Goal: Task Accomplishment & Management: Use online tool/utility

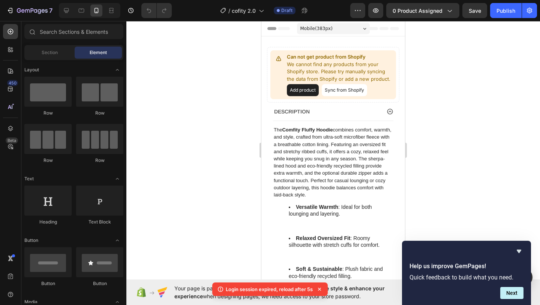
scroll to position [60, 0]
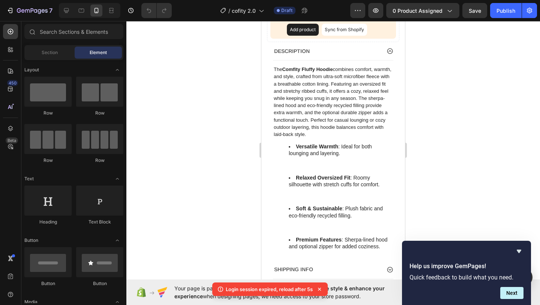
click at [323, 290] on icon at bounding box center [320, 289] width 8 height 8
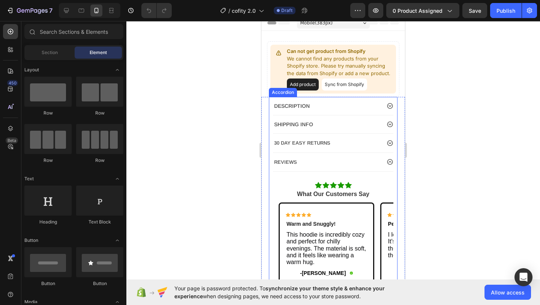
scroll to position [14, 0]
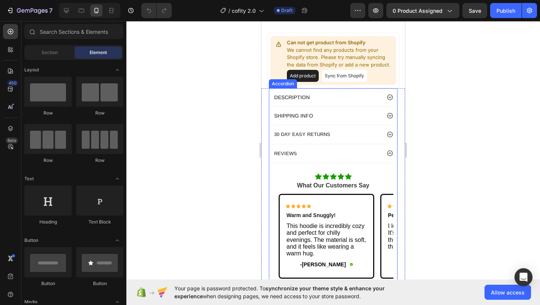
click at [391, 99] on icon at bounding box center [390, 97] width 7 height 7
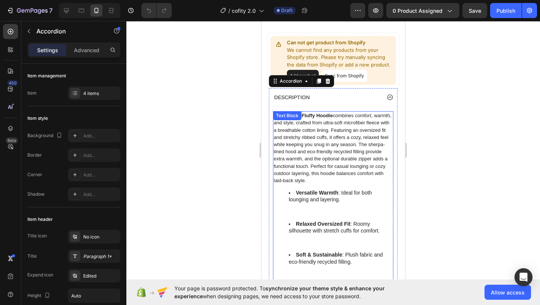
click at [311, 137] on span "The Comfity Fluffy Hoodie combines comfort, warmth, and style, crafted from ult…" at bounding box center [333, 148] width 118 height 71
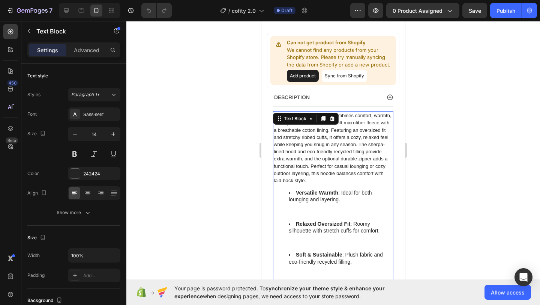
click at [329, 144] on span "The Comfity Fluffy Hoodie combines comfort, warmth, and style, crafted from ult…" at bounding box center [333, 148] width 118 height 71
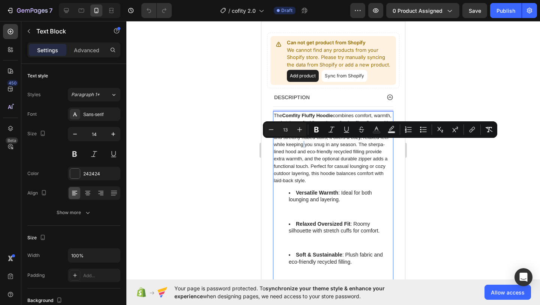
click at [291, 140] on p "The Comfity Fluffy Hoodie combines comfort, warmth, and style, crafted from ult…" at bounding box center [333, 148] width 119 height 72
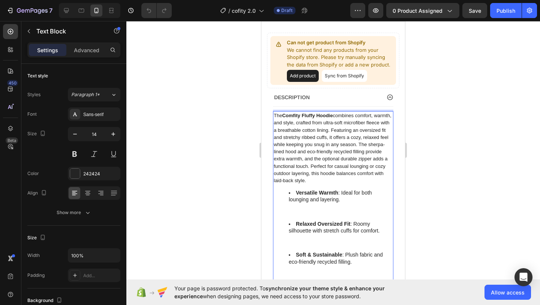
scroll to position [18, 0]
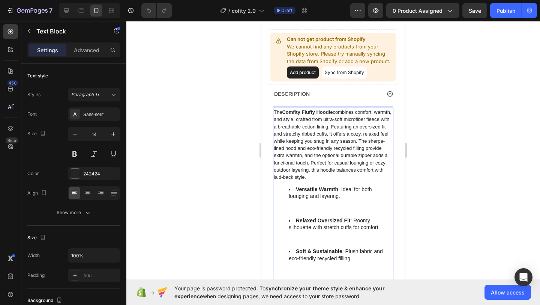
click at [275, 113] on span "The Comfity Fluffy Hoodie combines comfort, warmth, and style, crafted from ult…" at bounding box center [333, 144] width 118 height 71
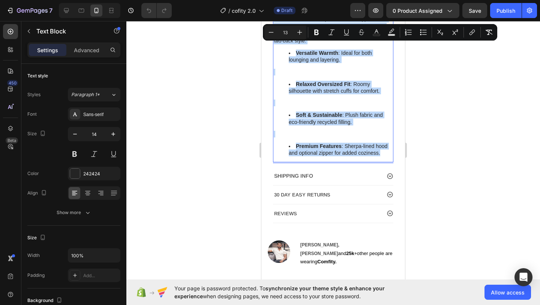
scroll to position [224, 0]
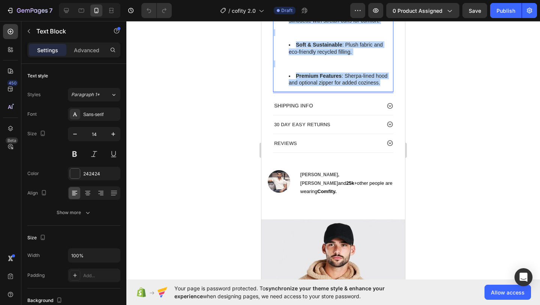
drag, startPoint x: 275, startPoint y: 113, endPoint x: 381, endPoint y: 81, distance: 110.5
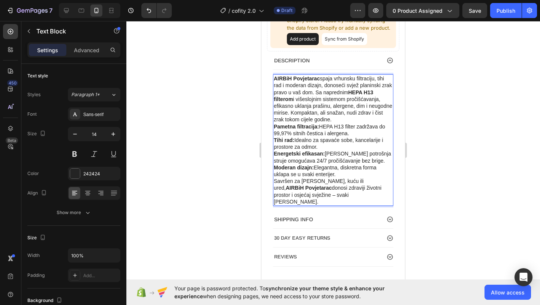
scroll to position [44, 0]
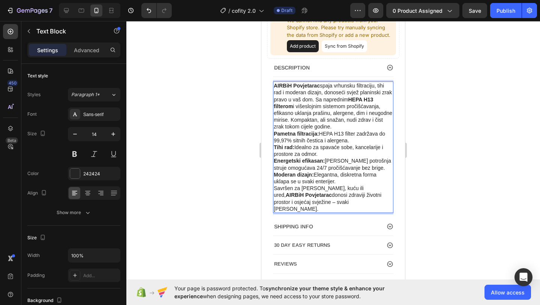
click at [336, 126] on p "AIRBiH Povjetarac spaja vrhunsku filtraciju, tihi rad i moderan dizajn, donoseć…" at bounding box center [333, 106] width 119 height 48
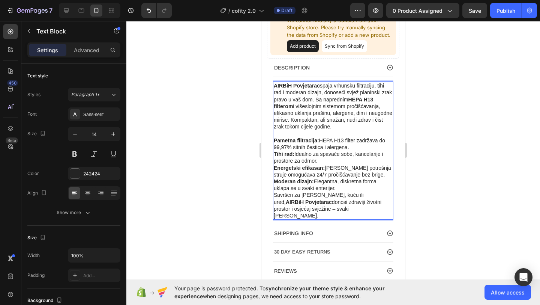
click at [356, 146] on p "Pametna filtracija: HEPA H13 filter zadržava do 99,97% sitnih čestica i alergen…" at bounding box center [333, 144] width 119 height 14
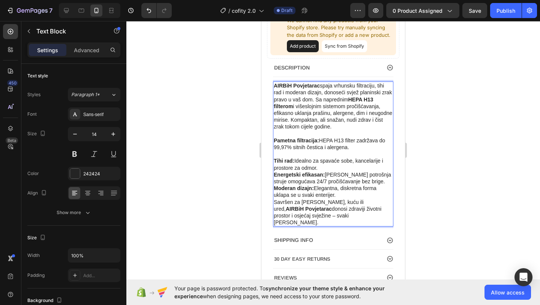
click at [325, 165] on p "Tihi rad: Idealno za spavaće sobe, kancelarije i prostore za odmor." at bounding box center [333, 164] width 119 height 14
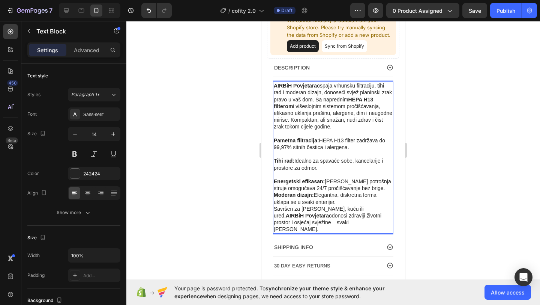
click at [344, 198] on p "Moderan dizajn: Elegantna, diskretna forma uklapa se u svaki enterijer." at bounding box center [333, 198] width 119 height 14
click at [373, 184] on p "Energetski efikasan: Niska potrošnja struje omogućava 24/7 pročišćavanje bez br…" at bounding box center [333, 185] width 119 height 14
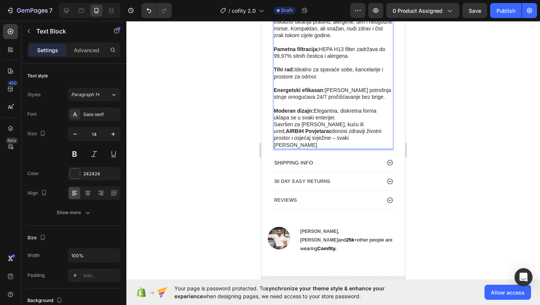
scroll to position [147, 0]
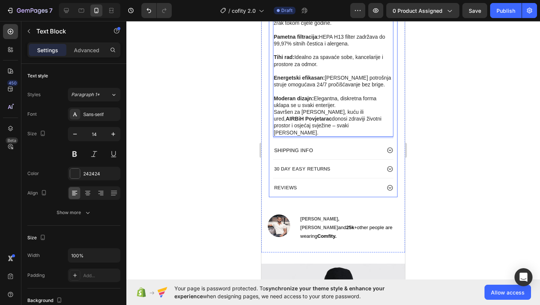
click at [361, 146] on div "SHIPPING INFO" at bounding box center [327, 150] width 108 height 9
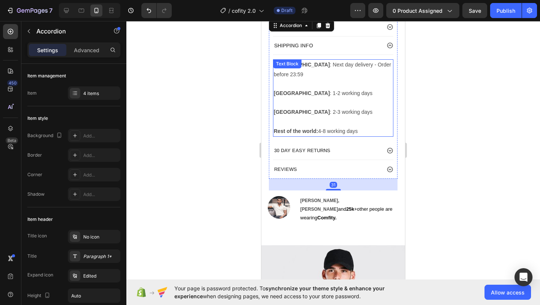
scroll to position [82, 0]
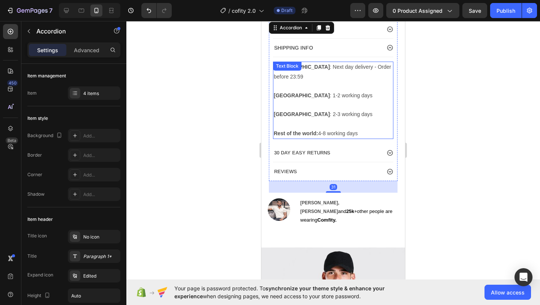
click at [333, 118] on p "Canada : 2-3 working days" at bounding box center [333, 114] width 119 height 9
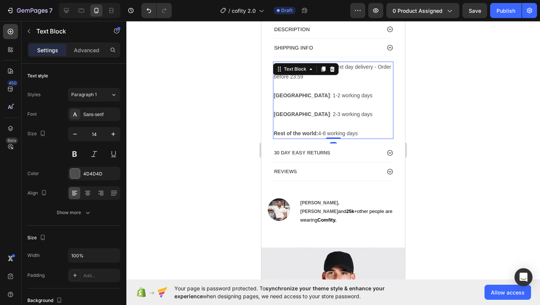
click at [366, 132] on p "Rest of the world: 4-8 working days" at bounding box center [333, 133] width 119 height 9
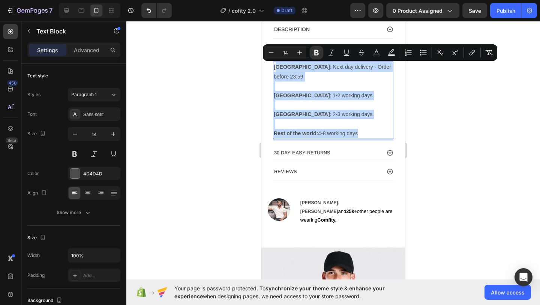
drag, startPoint x: 366, startPoint y: 132, endPoint x: 276, endPoint y: 70, distance: 109.4
click at [276, 70] on div "United States : Next day delivery - Order before 23:59 Australia : 1-2 working …" at bounding box center [333, 100] width 120 height 77
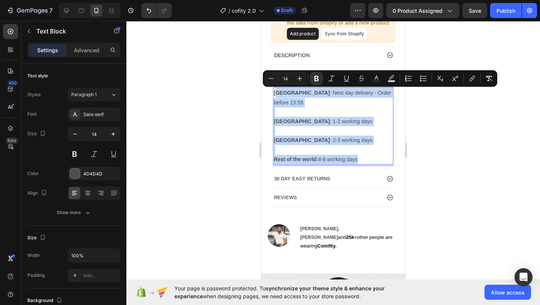
copy div "nited States : Next day delivery - Order before 23:59 Australia : 1-2 working d…"
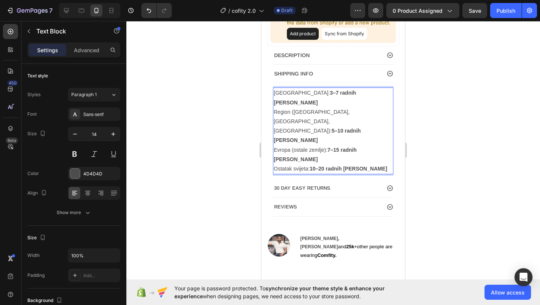
click at [369, 94] on p "Bosna i Hercegovina: 3–7 radnih dana" at bounding box center [333, 97] width 119 height 19
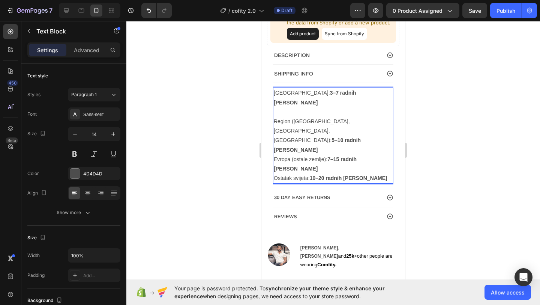
click at [299, 122] on p "Region (Srbija, Hrvatska, Crna Gora): 5–10 radnih dana" at bounding box center [333, 136] width 119 height 38
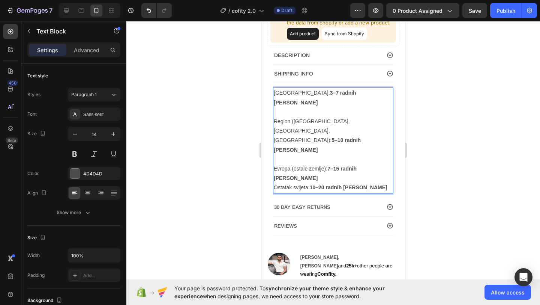
click at [381, 164] on p "Evropa (ostale zemlje): 7–15 radnih dana" at bounding box center [333, 173] width 119 height 19
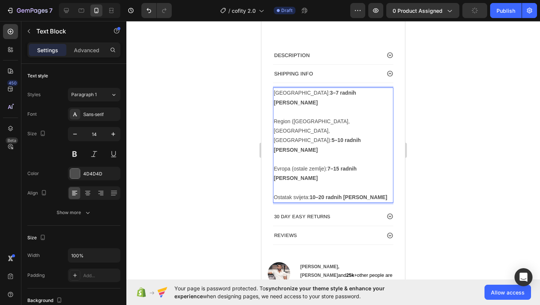
scroll to position [89, 0]
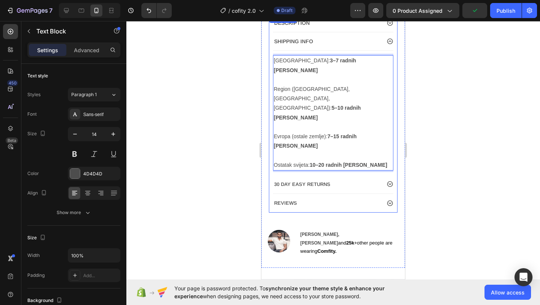
click at [381, 179] on div "30 DAY EASY RETURNS" at bounding box center [327, 183] width 108 height 9
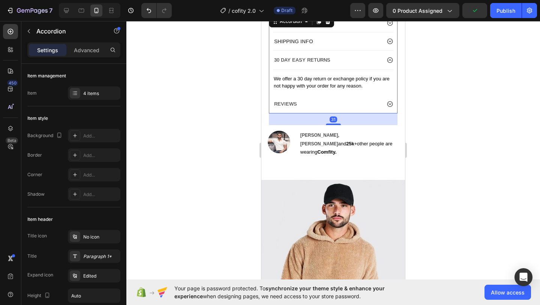
scroll to position [86, 0]
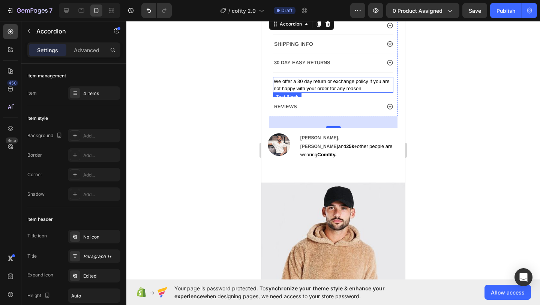
click at [371, 88] on p "We offer a 30 day return or exchange policy if you are not happy with your orde…" at bounding box center [333, 85] width 119 height 14
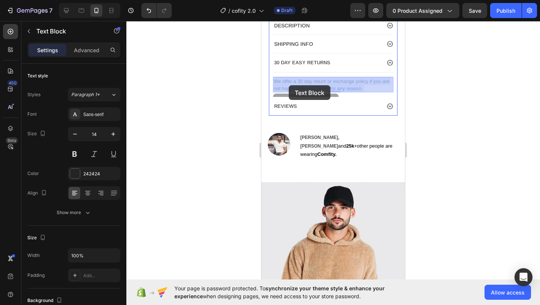
drag, startPoint x: 371, startPoint y: 88, endPoint x: 287, endPoint y: 85, distance: 83.4
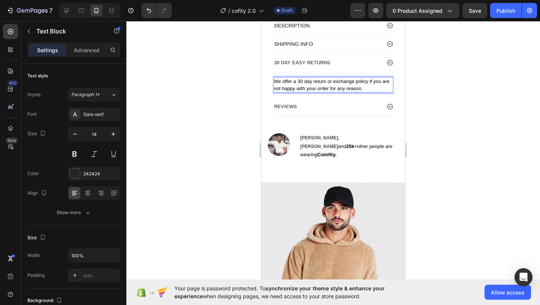
click at [376, 88] on p "We offer a 30 day return or exchange policy if you are not happy with your orde…" at bounding box center [333, 85] width 119 height 14
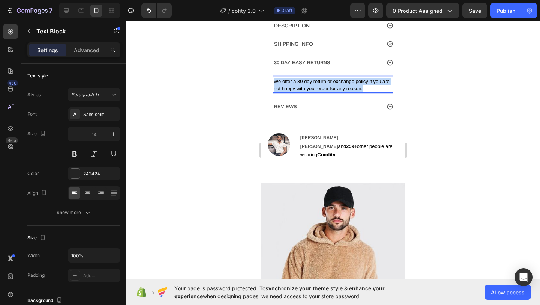
drag, startPoint x: 376, startPoint y: 88, endPoint x: 274, endPoint y: 81, distance: 102.3
click at [274, 81] on p "We offer a 30 day return or exchange policy if you are not happy with your orde…" at bounding box center [333, 85] width 119 height 14
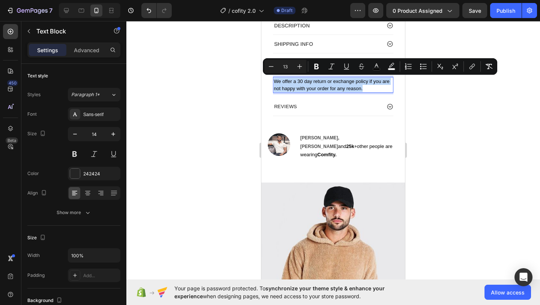
copy span "We offer a 30 day return or exchange policy if you are not happy with your orde…"
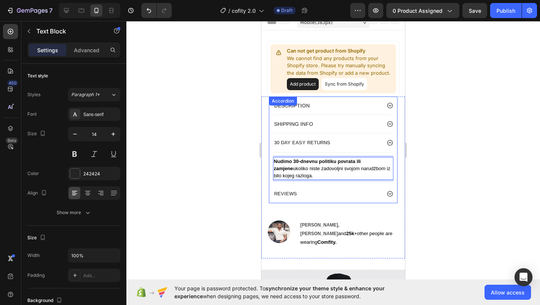
scroll to position [0, 0]
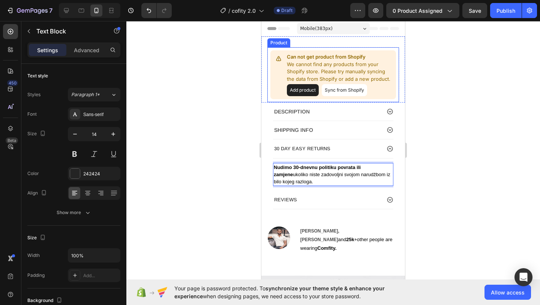
click at [305, 87] on button "Add product" at bounding box center [303, 90] width 32 height 12
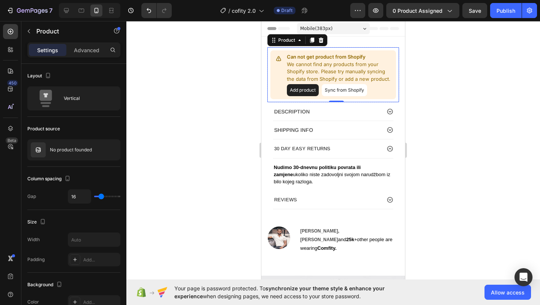
click at [343, 90] on button "Sync from Shopify" at bounding box center [344, 90] width 45 height 12
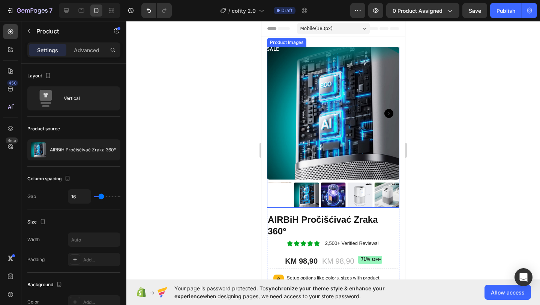
click at [357, 86] on img at bounding box center [333, 113] width 132 height 132
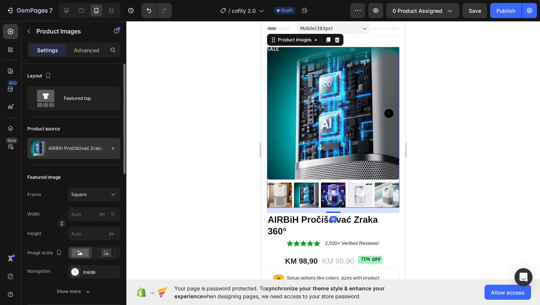
click at [90, 153] on div "AIRBiH Pročišćivać Zraka 360°" at bounding box center [73, 148] width 93 height 21
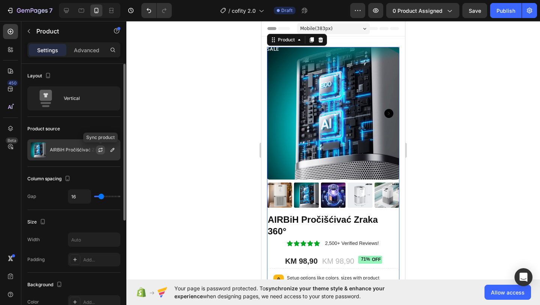
click at [102, 150] on icon "button" at bounding box center [101, 150] width 6 height 6
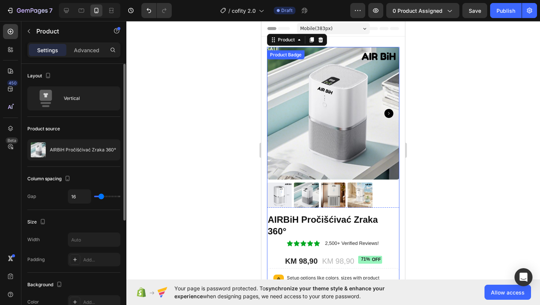
click at [276, 50] on div "SALE Product Badge" at bounding box center [273, 49] width 12 height 4
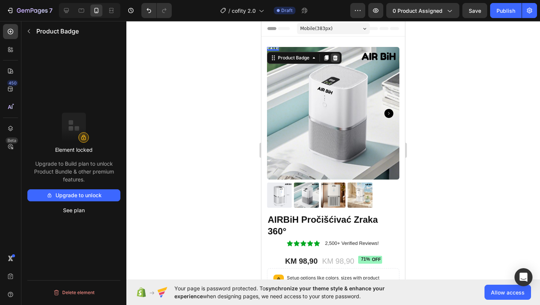
click at [336, 57] on icon at bounding box center [335, 57] width 5 height 5
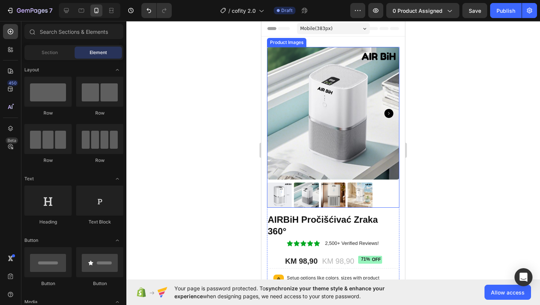
click at [206, 106] on div at bounding box center [333, 163] width 414 height 284
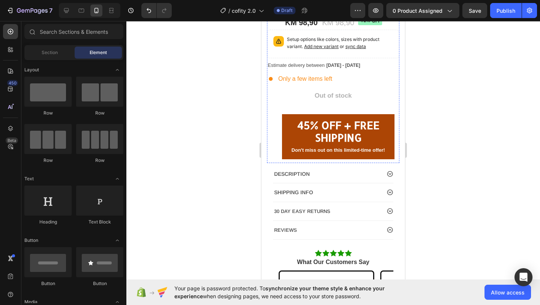
scroll to position [239, 0]
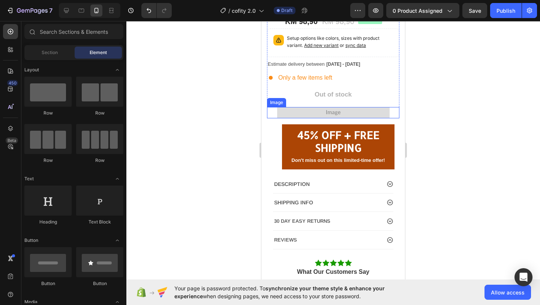
click at [306, 140] on div "45% OFF + FREE SHIPPING Heading" at bounding box center [338, 141] width 113 height 27
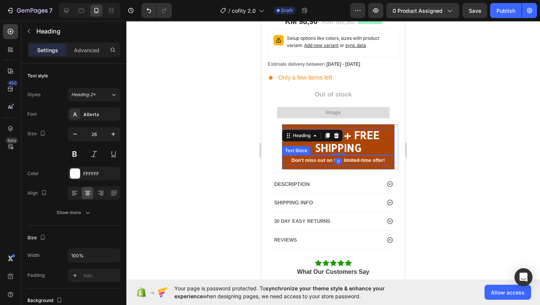
click at [286, 159] on p "Don't miss out on this limited-time offer!" at bounding box center [338, 160] width 111 height 9
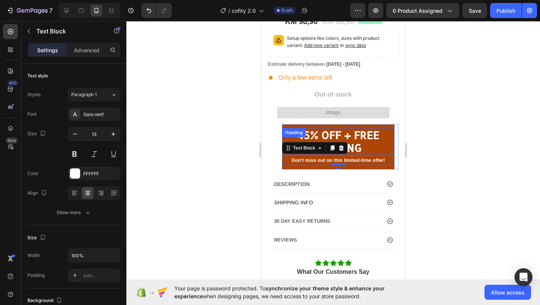
click at [287, 141] on h2 "45% OFF + FREE SHIPPING" at bounding box center [338, 141] width 113 height 27
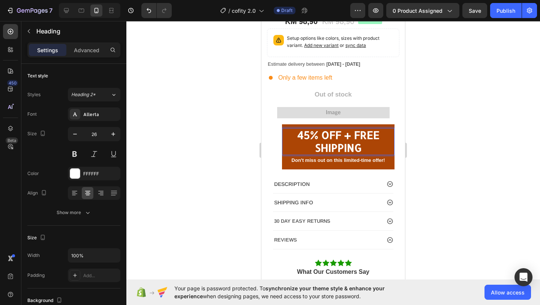
click at [361, 148] on strong "45% OFF + FREE SHIPPING" at bounding box center [339, 141] width 82 height 26
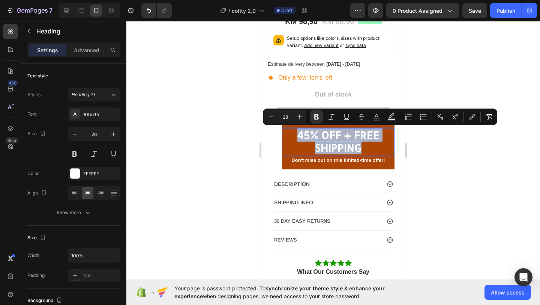
drag, startPoint x: 361, startPoint y: 148, endPoint x: 292, endPoint y: 136, distance: 69.8
click at [292, 136] on p "45% OFF + FREE SHIPPING" at bounding box center [338, 142] width 111 height 26
copy strong "45% OFF + FREE SHIPPING"
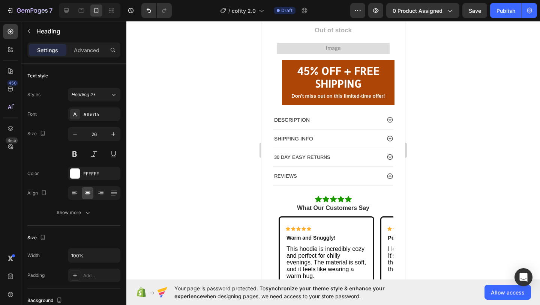
scroll to position [301, 0]
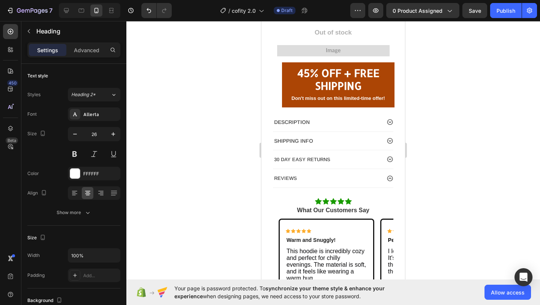
click at [364, 85] on h2 "45% OFF + FREE SHIPPING" at bounding box center [338, 79] width 113 height 27
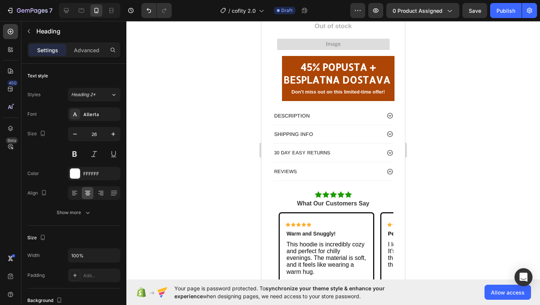
scroll to position [314, 0]
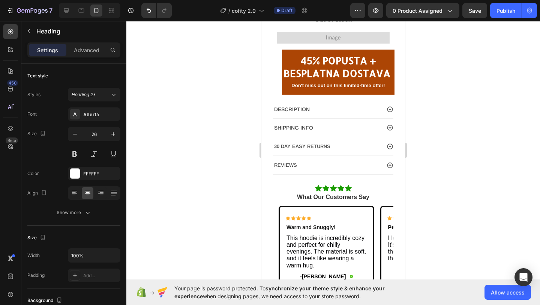
click at [289, 57] on p "45% POPUSTA + BESPLATNA DOSTAVA" at bounding box center [338, 67] width 111 height 26
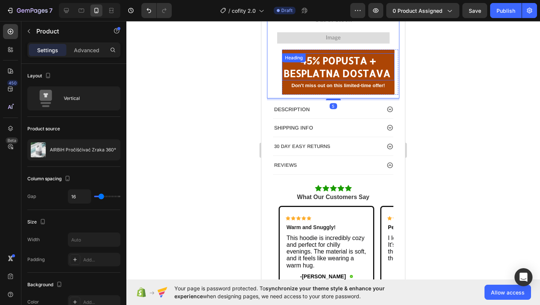
click at [287, 57] on div "Heading" at bounding box center [294, 57] width 21 height 7
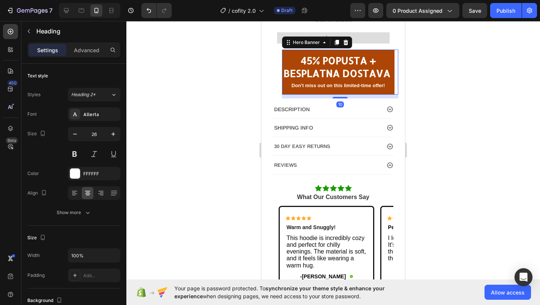
click at [314, 53] on div "Overlay" at bounding box center [338, 72] width 113 height 45
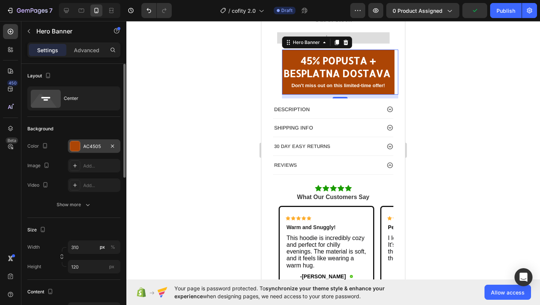
click at [80, 148] on div at bounding box center [75, 146] width 11 height 11
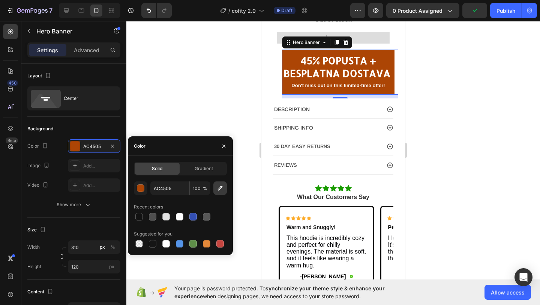
click at [216, 189] on button "button" at bounding box center [221, 188] width 14 height 14
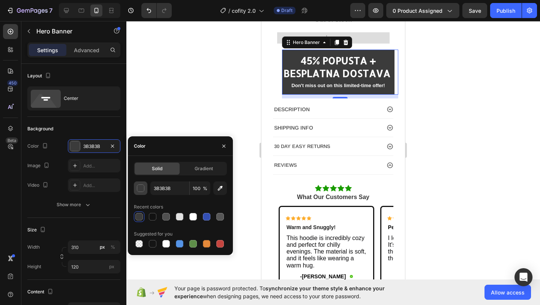
click at [143, 190] on div "button" at bounding box center [141, 189] width 8 height 8
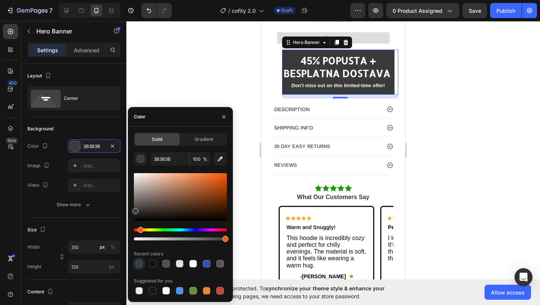
click at [140, 231] on div "Hue" at bounding box center [180, 229] width 93 height 3
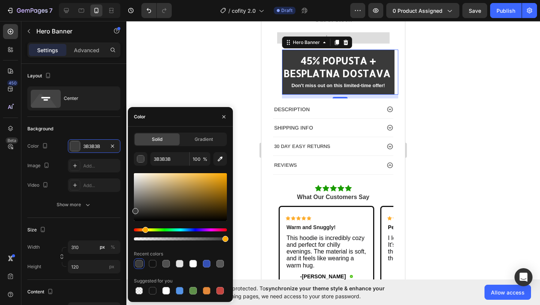
drag, startPoint x: 140, startPoint y: 232, endPoint x: 144, endPoint y: 231, distance: 4.1
click at [144, 231] on div "Hue" at bounding box center [146, 230] width 6 height 6
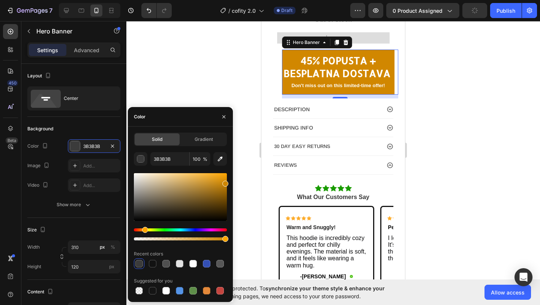
drag, startPoint x: 177, startPoint y: 199, endPoint x: 237, endPoint y: 182, distance: 62.6
click at [237, 0] on div "7 / cofity 2.0 Draft Preview 0 product assigned Publish 450 Beta Sections(18) E…" at bounding box center [270, 0] width 540 height 0
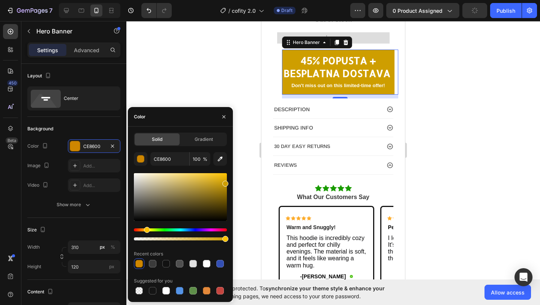
drag, startPoint x: 146, startPoint y: 230, endPoint x: 146, endPoint y: 220, distance: 10.5
click at [146, 220] on div at bounding box center [180, 207] width 93 height 70
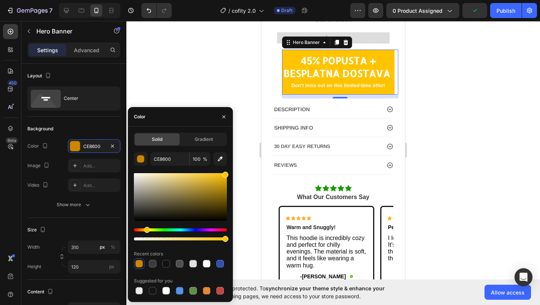
drag, startPoint x: 206, startPoint y: 197, endPoint x: 237, endPoint y: 160, distance: 48.8
click at [238, 0] on div "7 / cofity 2.0 Draft Preview 0 product assigned Publish 450 Beta Sections(18) E…" at bounding box center [270, 0] width 540 height 0
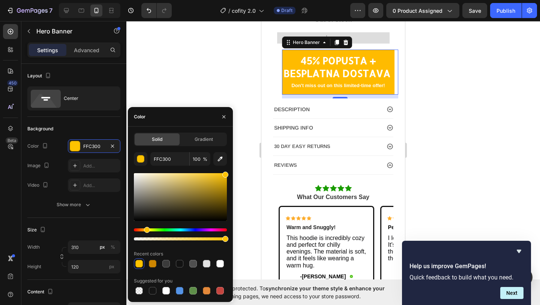
click at [146, 232] on div "Hue" at bounding box center [147, 230] width 6 height 6
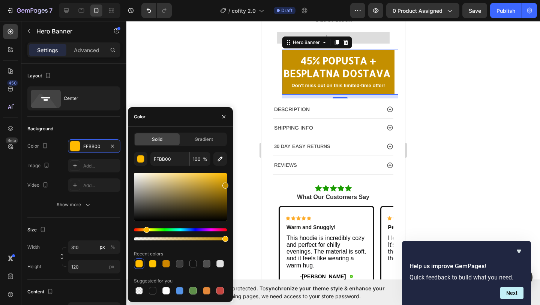
drag, startPoint x: 228, startPoint y: 175, endPoint x: 229, endPoint y: 184, distance: 8.4
click at [229, 184] on div "Solid Gradient FFBB00 100 % Recent colors Suggested for you" at bounding box center [180, 213] width 105 height 163
type input "C48F00"
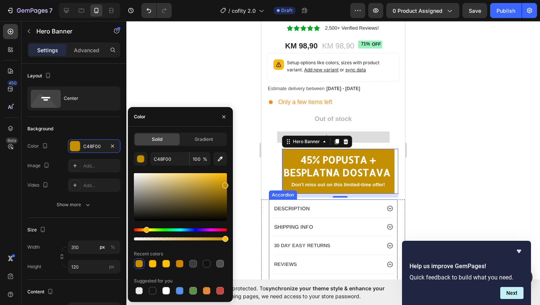
scroll to position [212, 0]
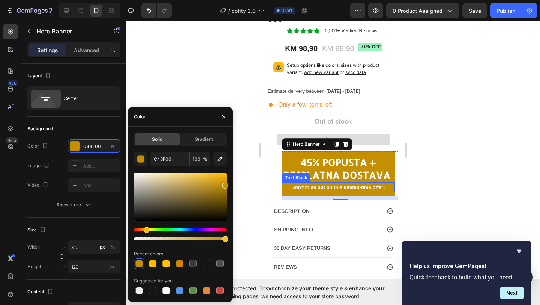
click at [360, 188] on strong "Don't miss out on this limited-time offer!" at bounding box center [338, 187] width 93 height 6
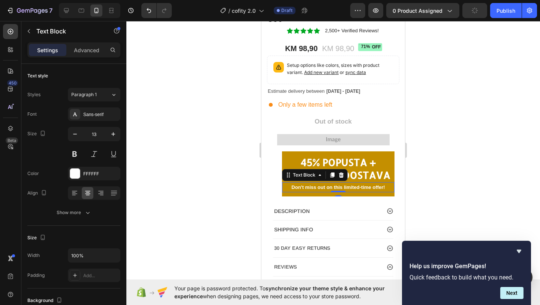
click at [384, 188] on strong "Don't miss out on this limited-time offer!" at bounding box center [338, 187] width 93 height 6
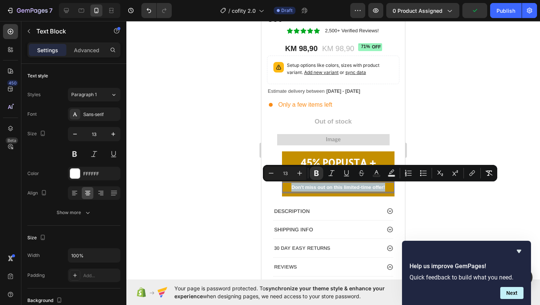
drag, startPoint x: 386, startPoint y: 188, endPoint x: 292, endPoint y: 189, distance: 93.8
click at [292, 189] on p "Don't miss out on this limited-time offer!" at bounding box center [338, 187] width 111 height 9
copy strong "Don't miss out on this limited-time offer!"
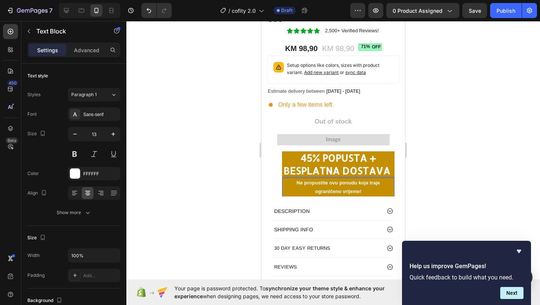
click at [368, 189] on p "Ne propustite ovu ponudu koja traje ograničeno vrijeme!" at bounding box center [338, 187] width 111 height 18
drag, startPoint x: 366, startPoint y: 193, endPoint x: 294, endPoint y: 179, distance: 73.4
click at [294, 179] on p "Ne propustite ovu ponudu koja traje ograničeno vrijeme!" at bounding box center [338, 187] width 111 height 18
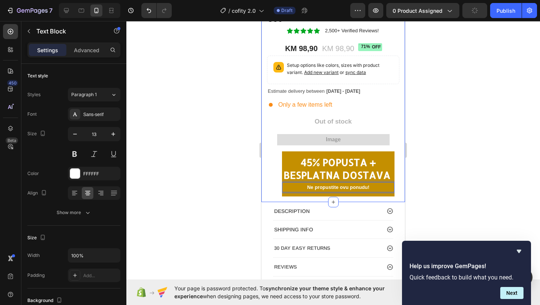
click at [248, 177] on div at bounding box center [333, 163] width 414 height 284
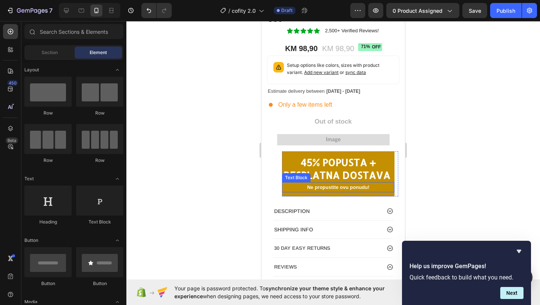
click at [375, 182] on div "Ne propustite ovu ponudu!" at bounding box center [338, 187] width 113 height 10
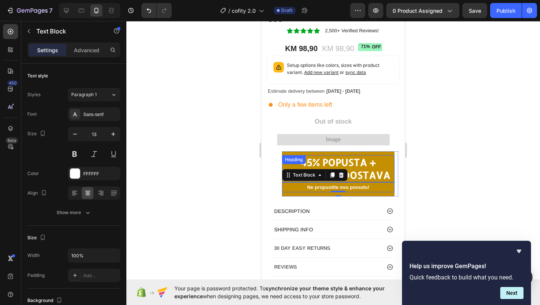
click at [381, 175] on strong "45% POPUSTA + BESPLATNA DOSTAVA" at bounding box center [337, 168] width 107 height 25
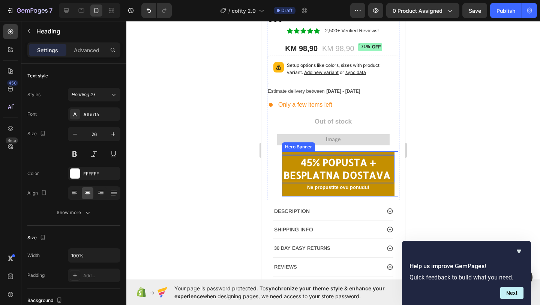
click at [285, 194] on div "Overlay" at bounding box center [338, 173] width 113 height 45
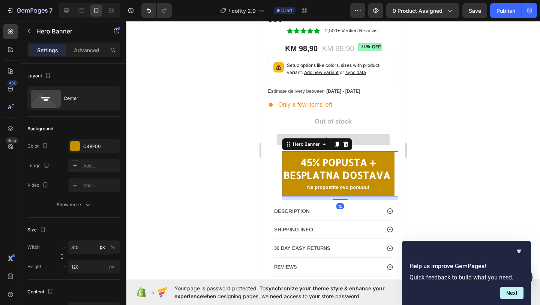
click at [289, 193] on div "Overlay" at bounding box center [338, 173] width 113 height 45
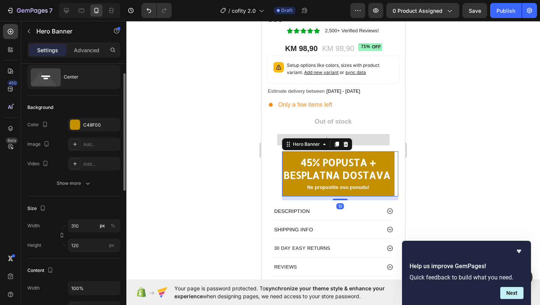
scroll to position [32, 0]
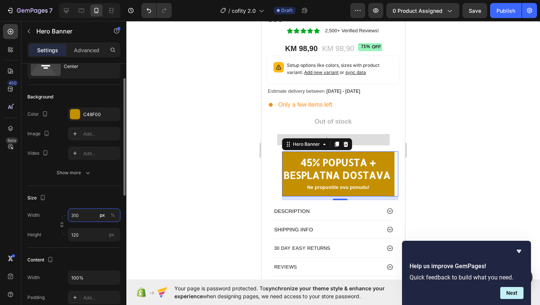
click at [75, 215] on input "310" at bounding box center [94, 215] width 53 height 14
type input "340"
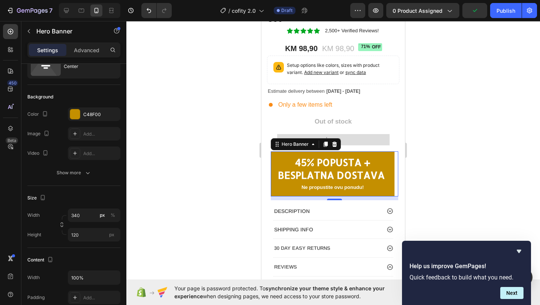
click at [133, 194] on div at bounding box center [333, 163] width 414 height 284
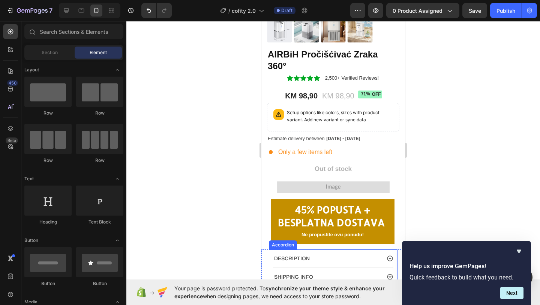
scroll to position [159, 0]
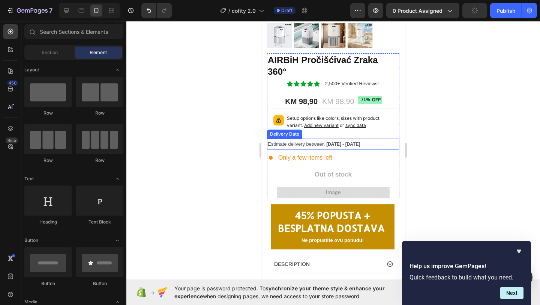
click at [334, 145] on span "Sep 28 - Oct 01" at bounding box center [344, 143] width 34 height 5
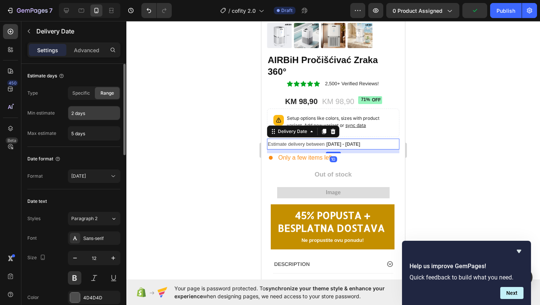
click at [91, 114] on input "2 days" at bounding box center [94, 113] width 52 height 14
type input "5 days"
click at [74, 133] on input "5 days" at bounding box center [94, 133] width 52 height 14
type input "10 days"
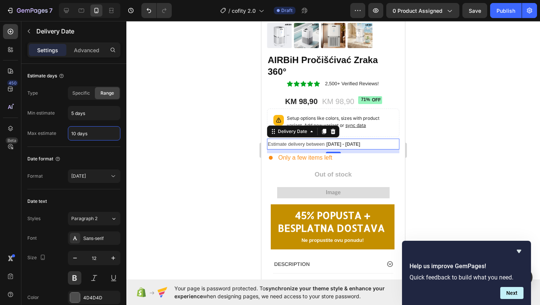
click at [211, 166] on div at bounding box center [333, 163] width 414 height 284
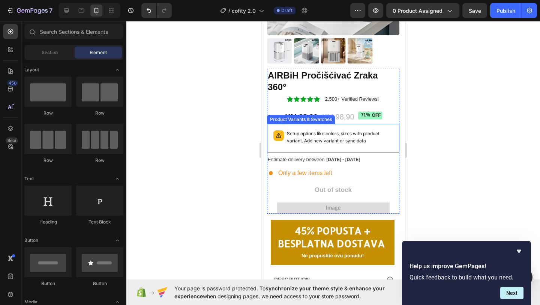
scroll to position [143, 0]
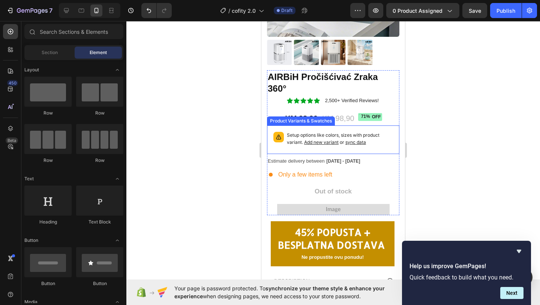
click at [364, 136] on p "Setup options like colors, sizes with product variant. Add new variant or sync …" at bounding box center [340, 139] width 106 height 14
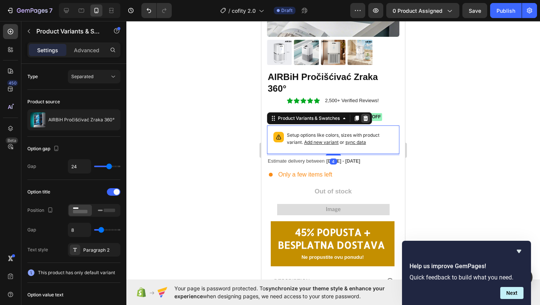
click at [365, 117] on icon at bounding box center [366, 118] width 5 height 5
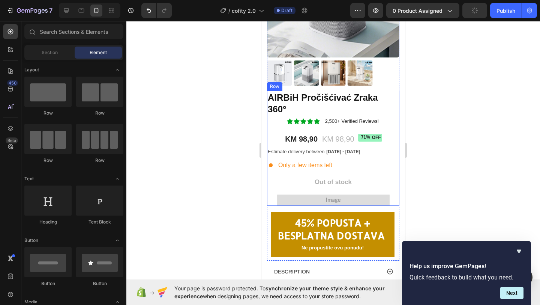
scroll to position [122, 0]
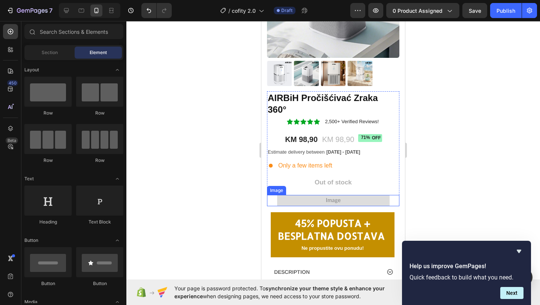
click at [324, 200] on img at bounding box center [333, 200] width 113 height 11
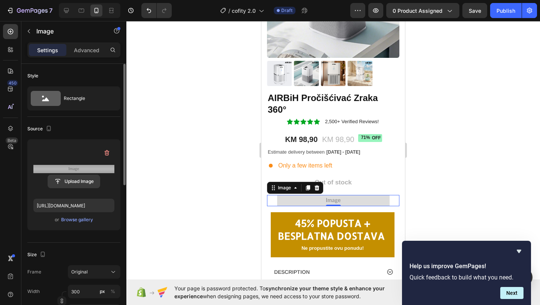
click at [72, 185] on input "file" at bounding box center [74, 181] width 52 height 13
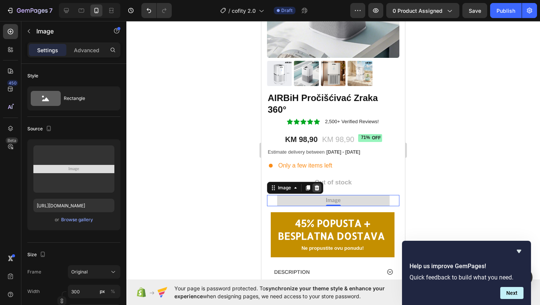
click at [319, 189] on icon at bounding box center [317, 187] width 5 height 5
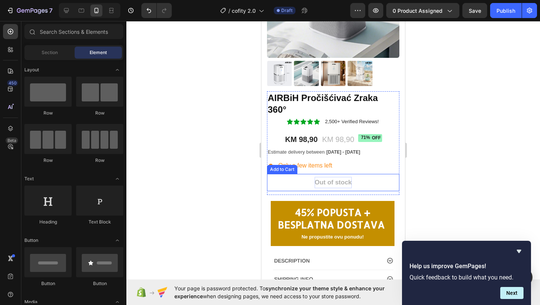
scroll to position [107, 0]
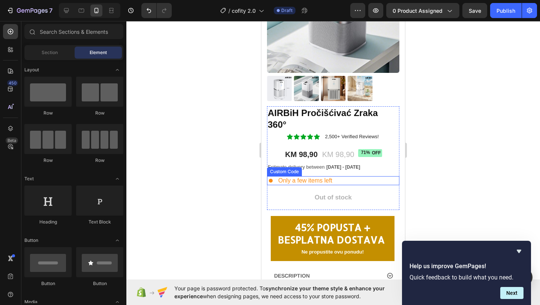
click at [329, 182] on span "Only a few items left" at bounding box center [305, 180] width 54 height 9
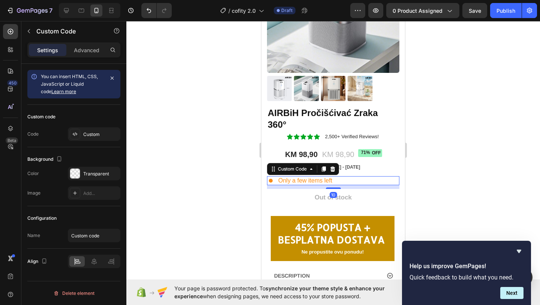
click at [334, 178] on div "Only a few items left" at bounding box center [333, 180] width 132 height 9
click at [329, 182] on span "Only a few items left" at bounding box center [305, 180] width 54 height 9
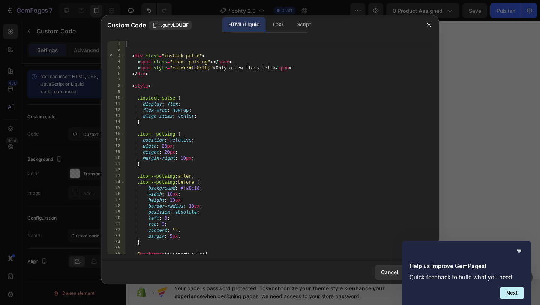
scroll to position [0, 0]
click at [280, 22] on div "CSS" at bounding box center [278, 24] width 22 height 15
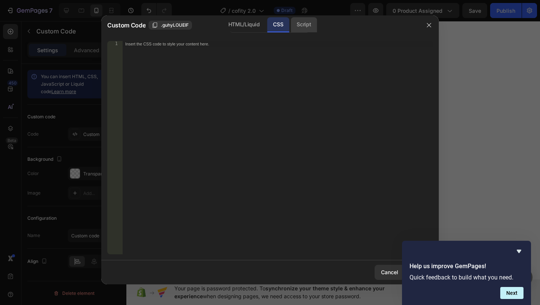
click at [295, 22] on div "Script" at bounding box center [304, 24] width 26 height 15
click at [227, 21] on div "HTML/Liquid" at bounding box center [244, 24] width 43 height 15
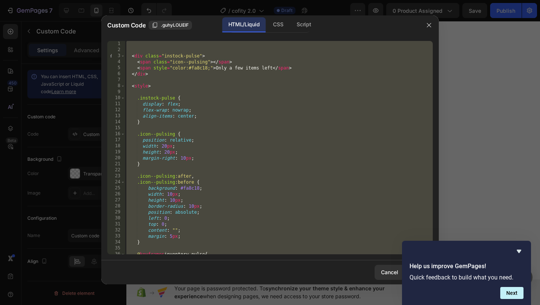
click at [221, 69] on div "< div class = "instock-pulse" > < span class = "icon--pulsing" > </ span > < sp…" at bounding box center [279, 153] width 308 height 225
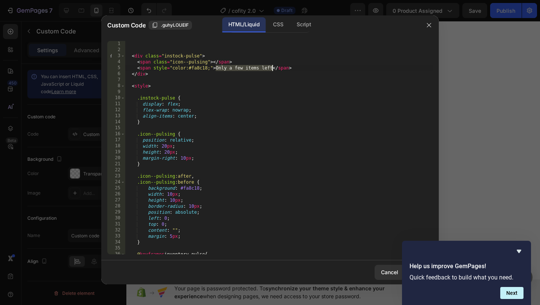
drag, startPoint x: 216, startPoint y: 69, endPoint x: 272, endPoint y: 69, distance: 56.3
click at [272, 69] on div "< div class = "instock-pulse" > < span class = "icon--pulsing" > </ span > < sp…" at bounding box center [279, 153] width 308 height 225
paste textarea "Samo nekoliko komada!"
type textarea "<span style="color:#fa8c18;">Samo nekoliko komada!</span>"
click at [515, 244] on div "Help us improve GemPages! Quick feedback to build what you need. Next" at bounding box center [466, 273] width 129 height 64
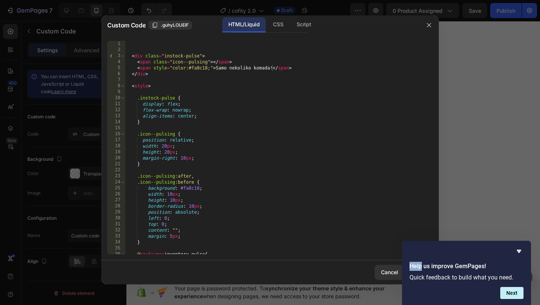
click at [515, 244] on div "Help us improve GemPages! Quick feedback to build what you need. Next" at bounding box center [466, 273] width 129 height 64
click at [518, 248] on icon "Hide survey" at bounding box center [519, 251] width 9 height 9
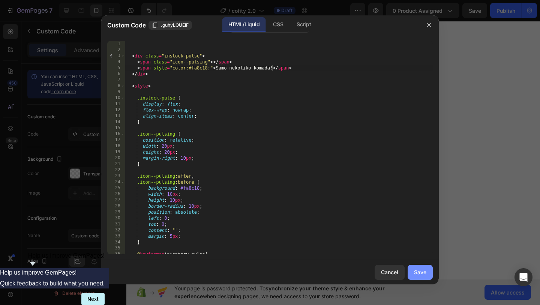
click at [426, 266] on button "Save" at bounding box center [420, 272] width 25 height 15
